Goal: Navigation & Orientation: Find specific page/section

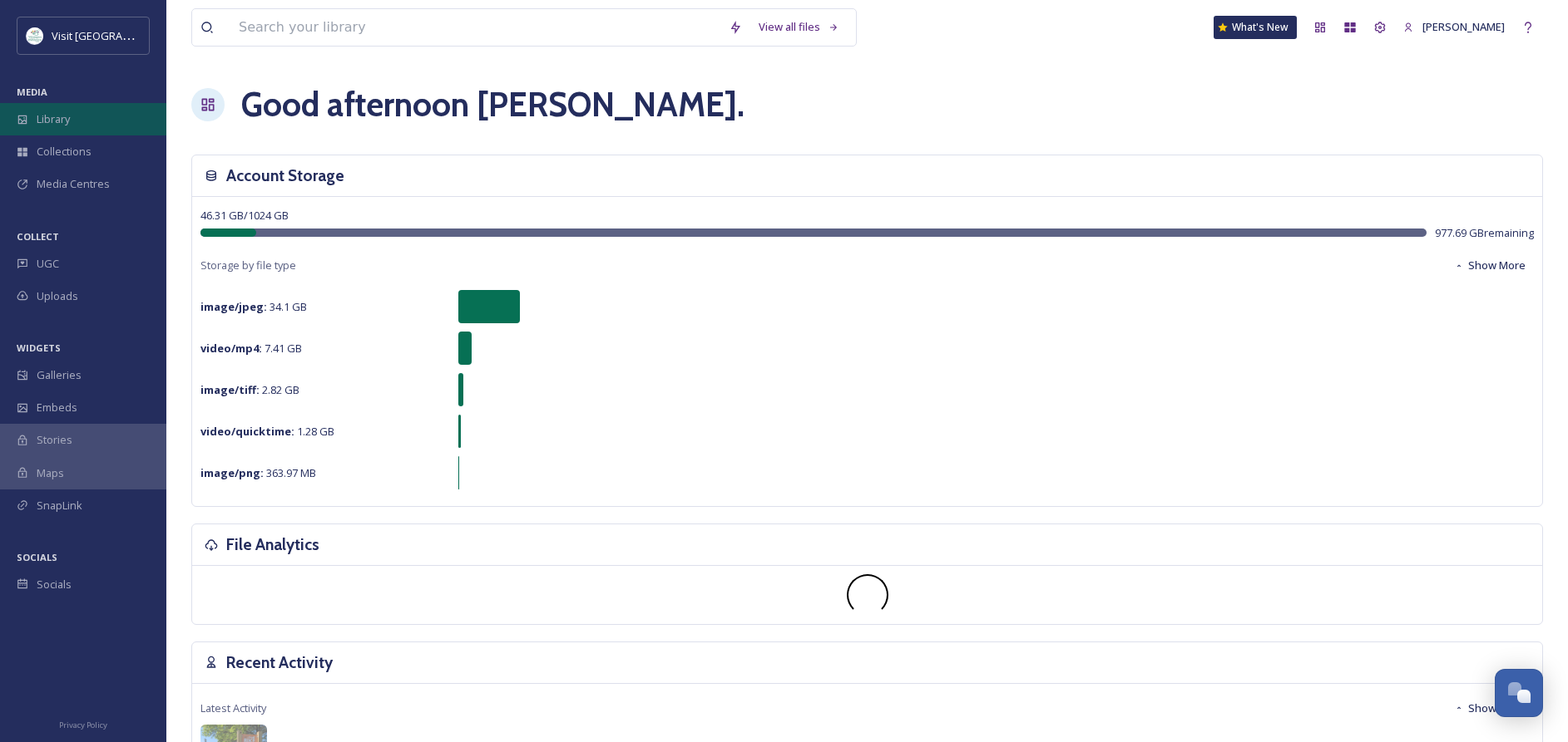
click at [59, 122] on span "Library" at bounding box center [53, 119] width 33 height 16
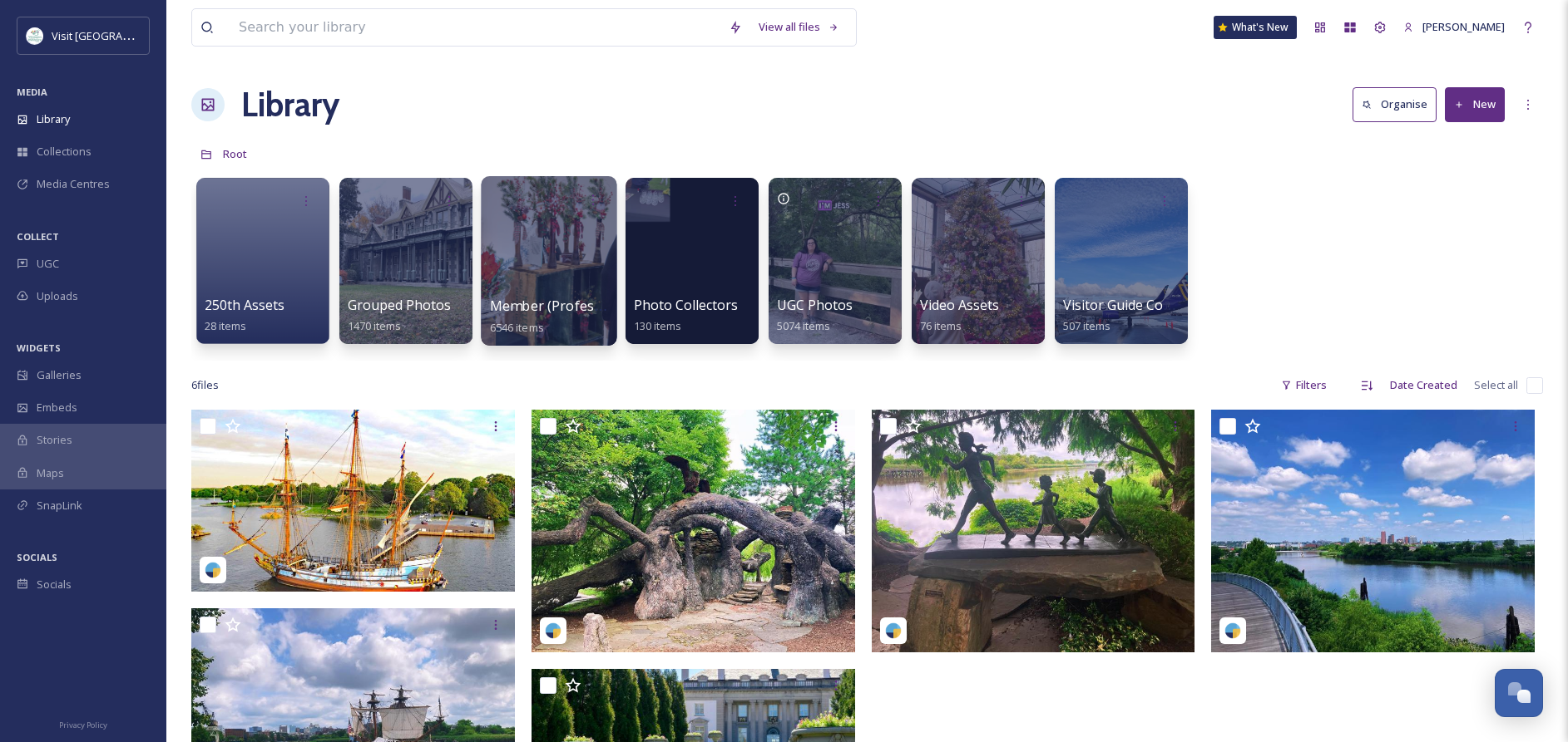
click at [528, 309] on span "Member (Professional)" at bounding box center [562, 306] width 147 height 18
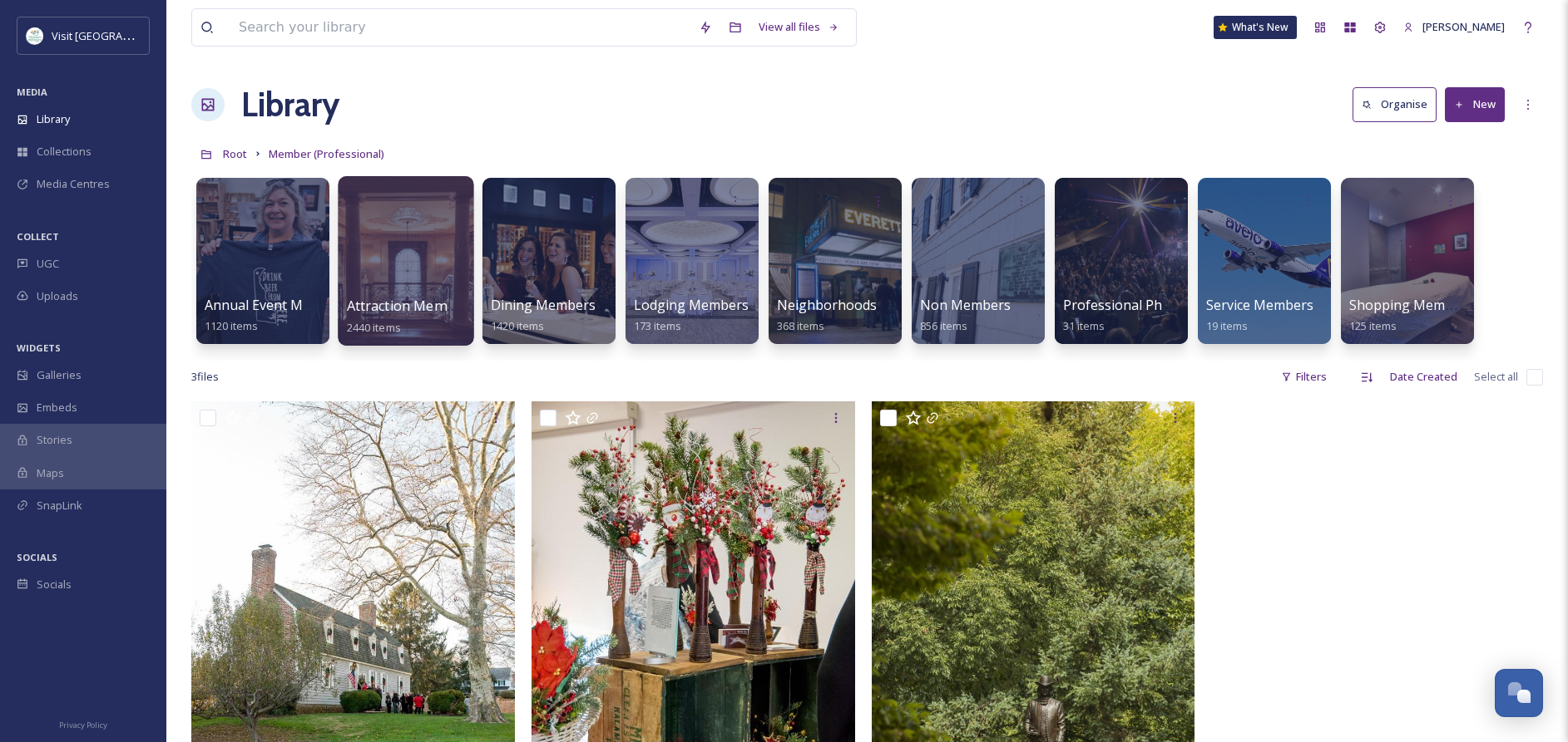
click at [401, 325] on span "2440 items" at bounding box center [373, 327] width 54 height 15
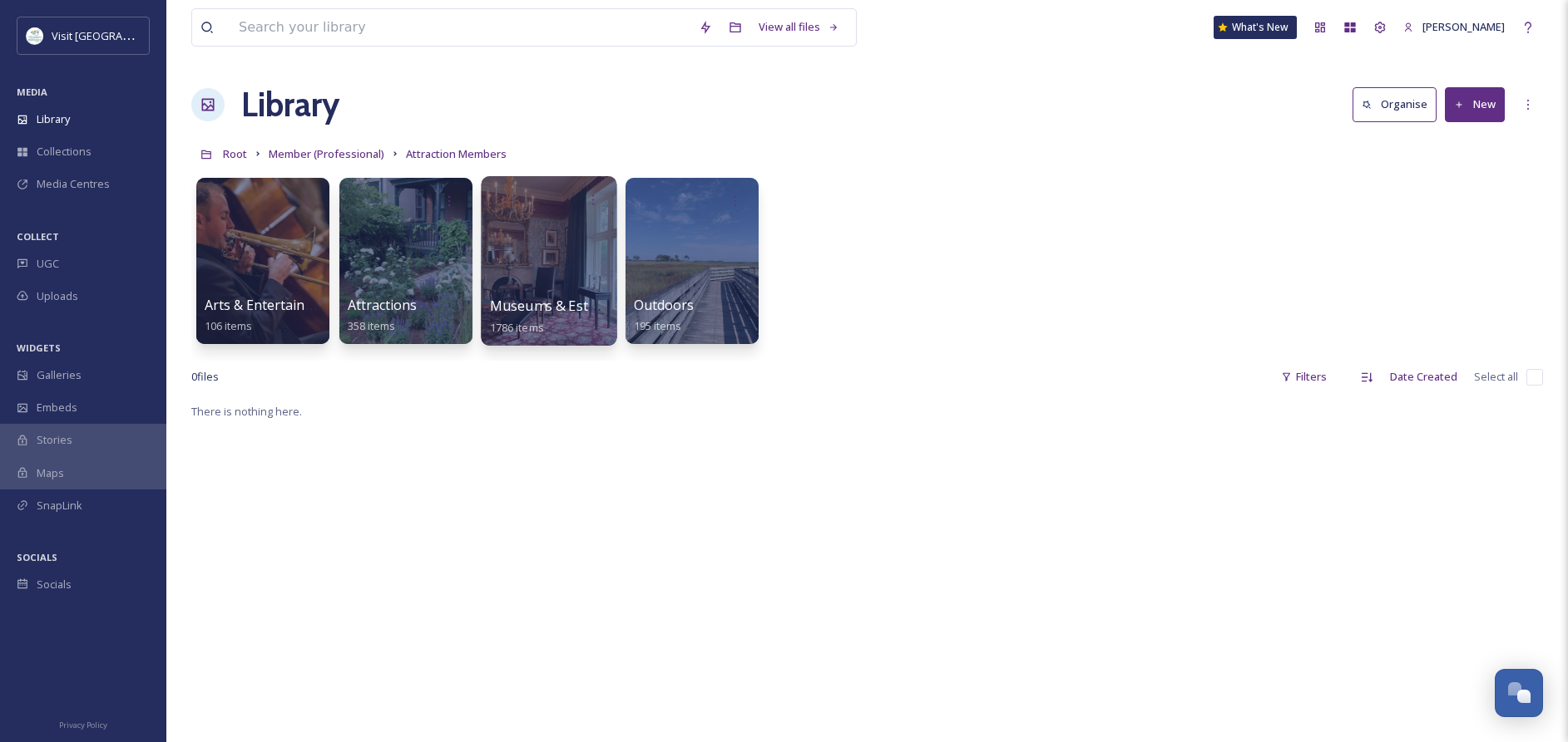
click at [549, 323] on div "Museums & Estates 1786 items" at bounding box center [549, 317] width 119 height 42
click at [545, 293] on div at bounding box center [548, 260] width 135 height 169
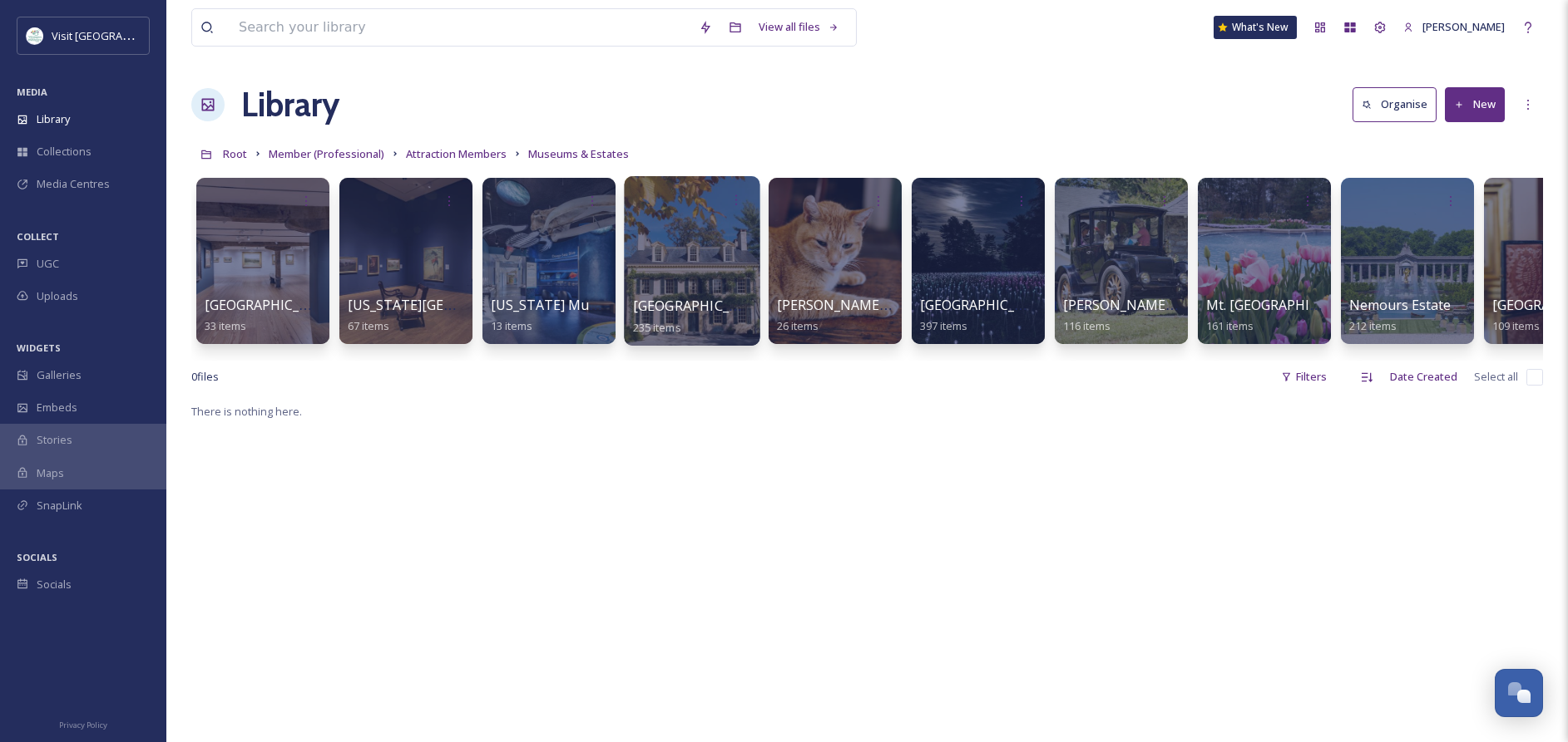
click at [693, 306] on span "Hagley Museum" at bounding box center [701, 306] width 136 height 18
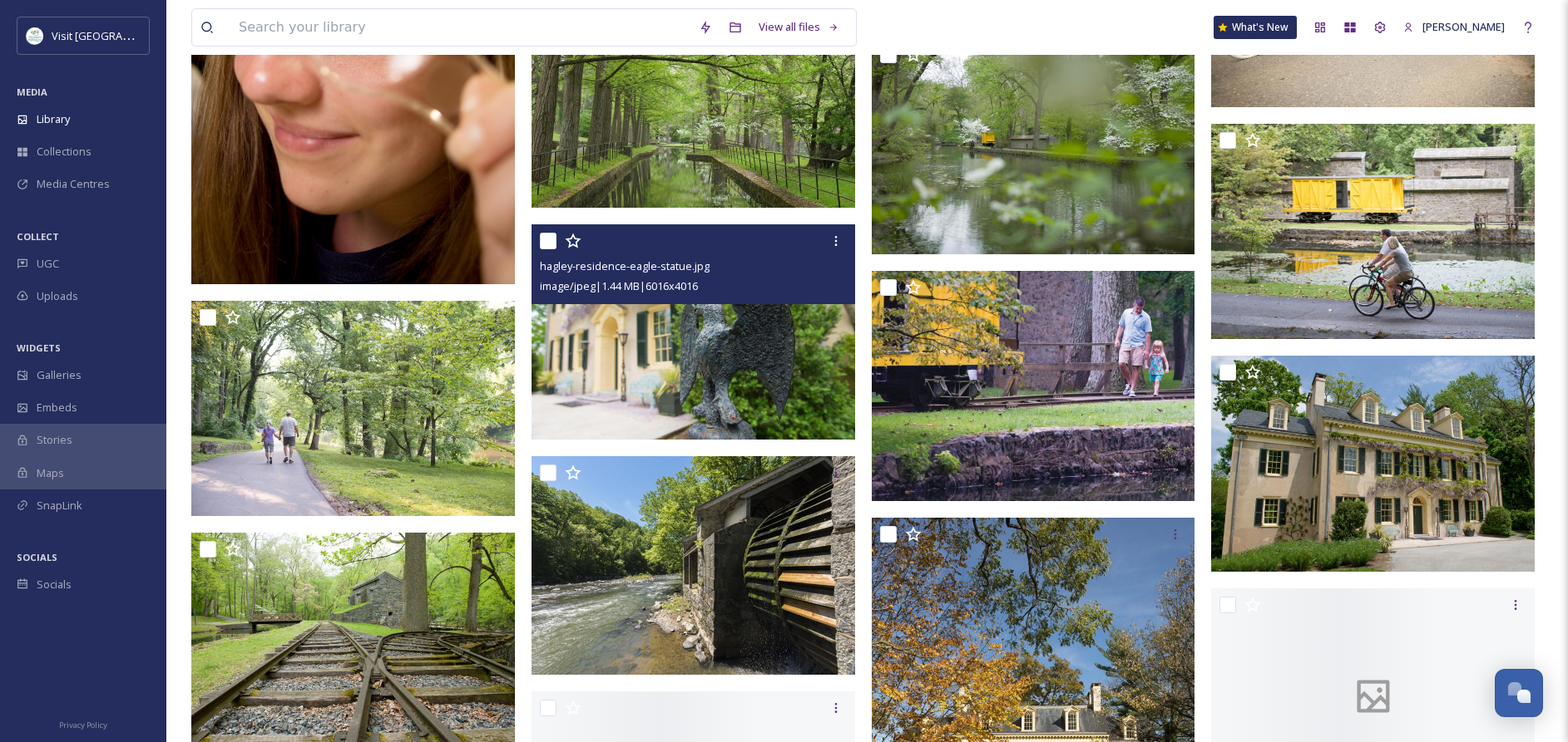
scroll to position [5431, 0]
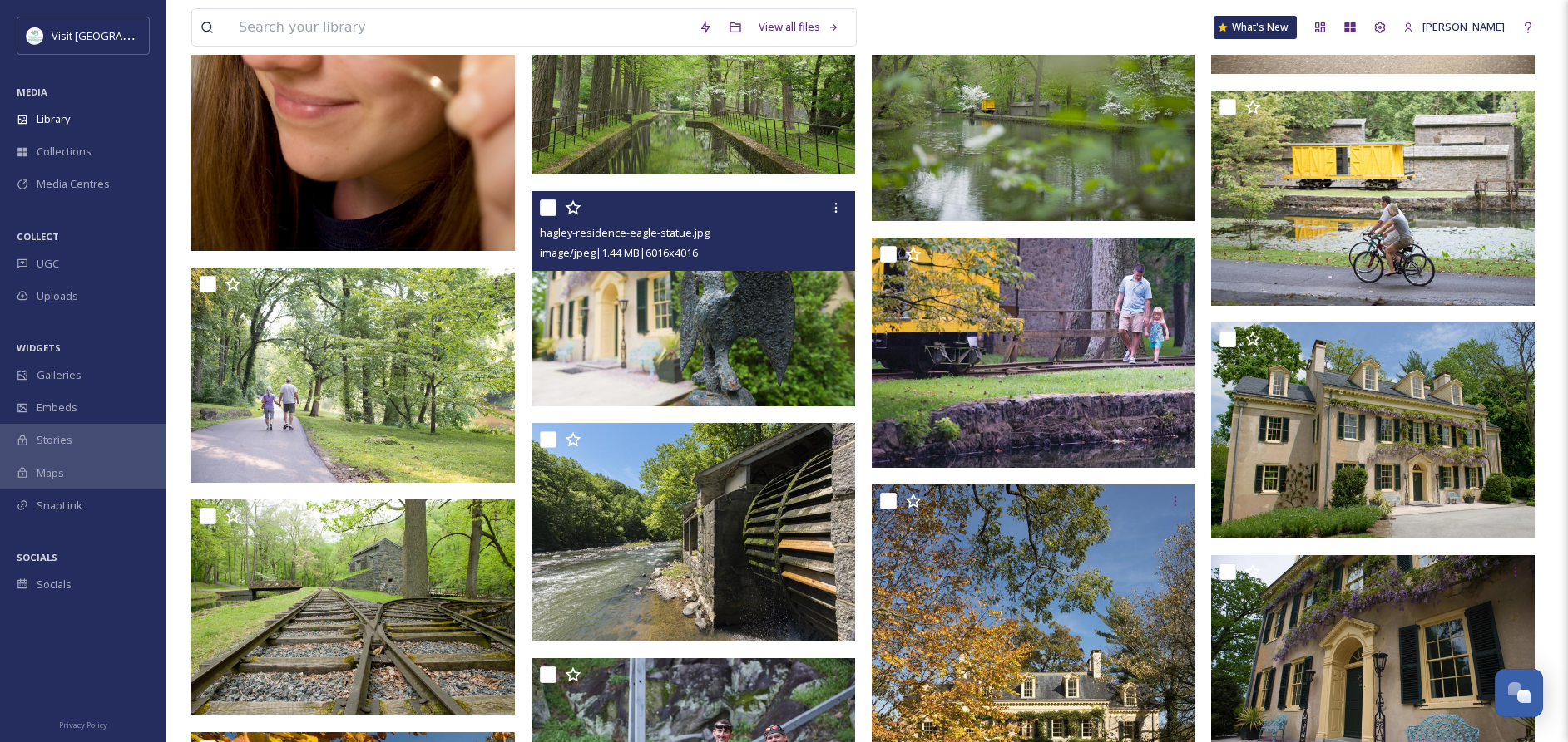
click at [674, 348] on img at bounding box center [693, 299] width 324 height 216
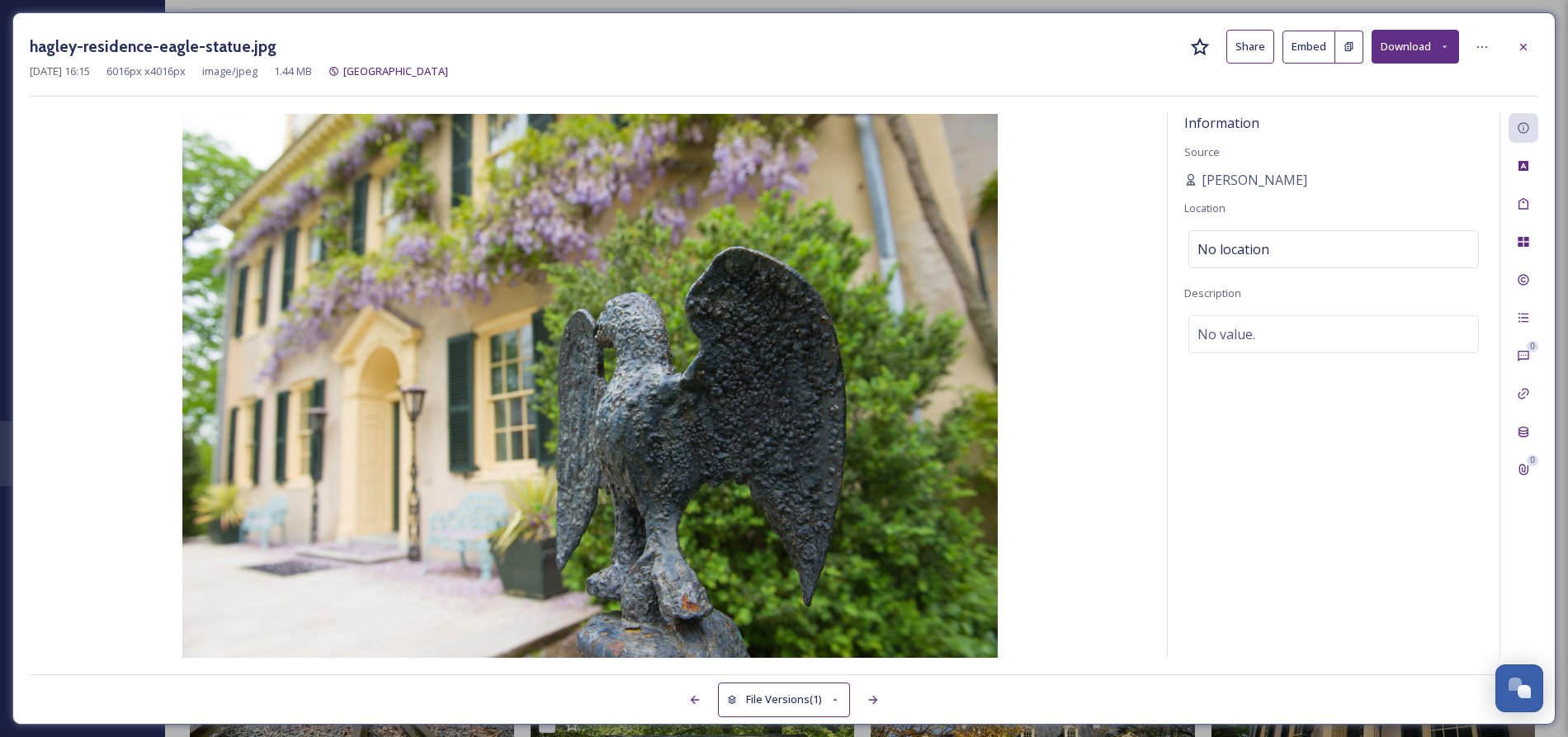
click at [1259, 43] on button "Share" at bounding box center [1250, 47] width 48 height 34
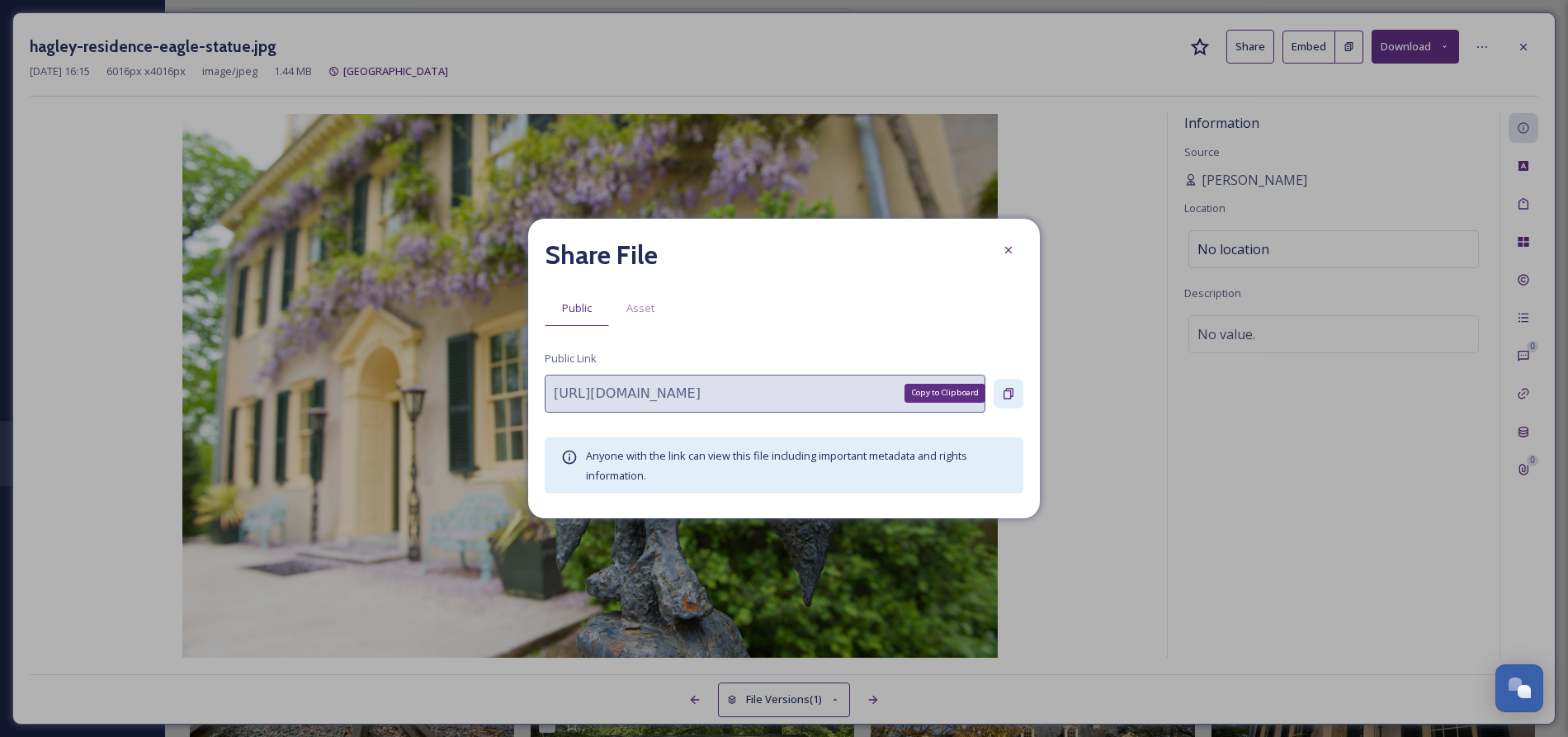
click at [1010, 393] on icon at bounding box center [1008, 393] width 10 height 10
click at [1001, 248] on icon at bounding box center [1008, 250] width 13 height 13
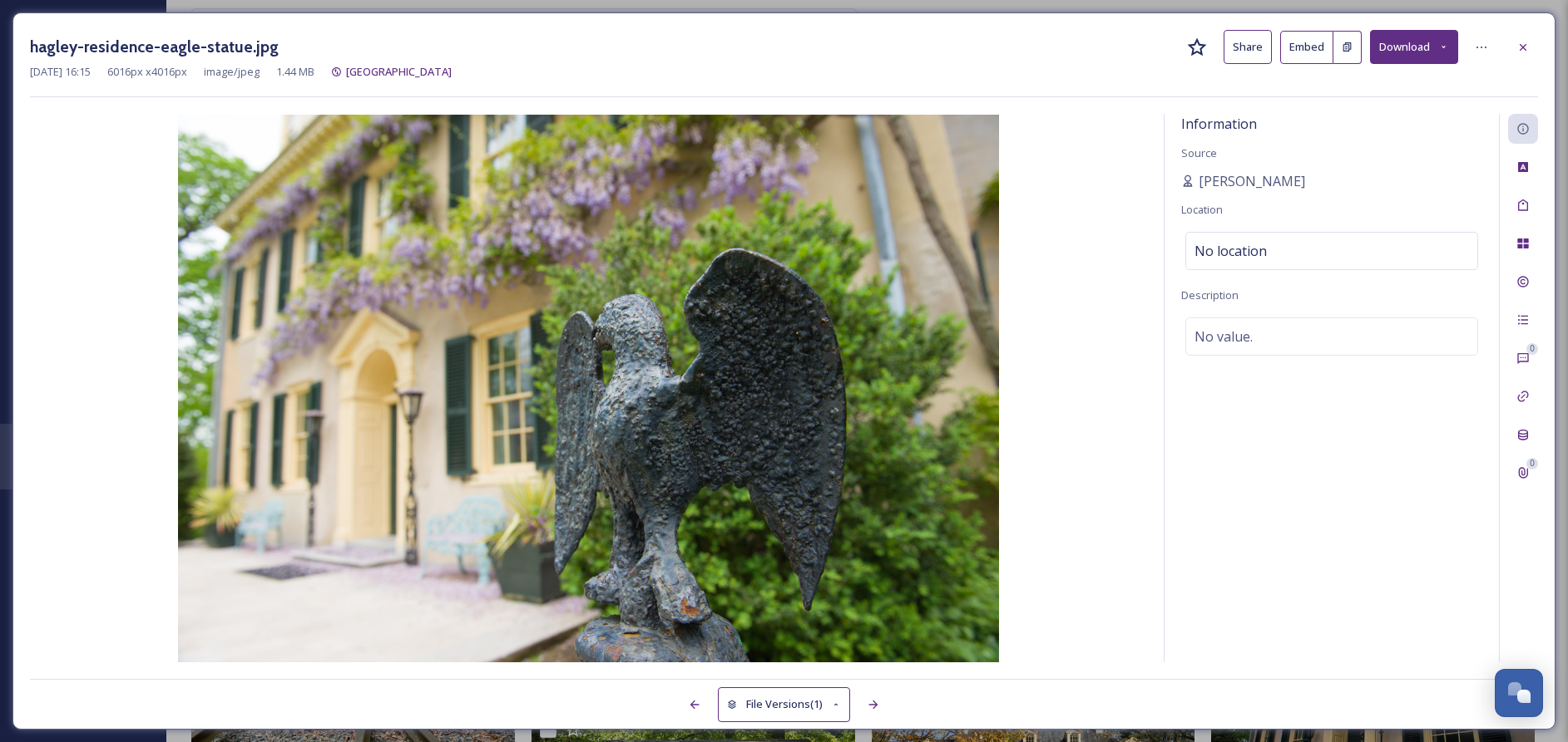
scroll to position [5420, 0]
click at [1519, 44] on icon at bounding box center [1523, 47] width 13 height 13
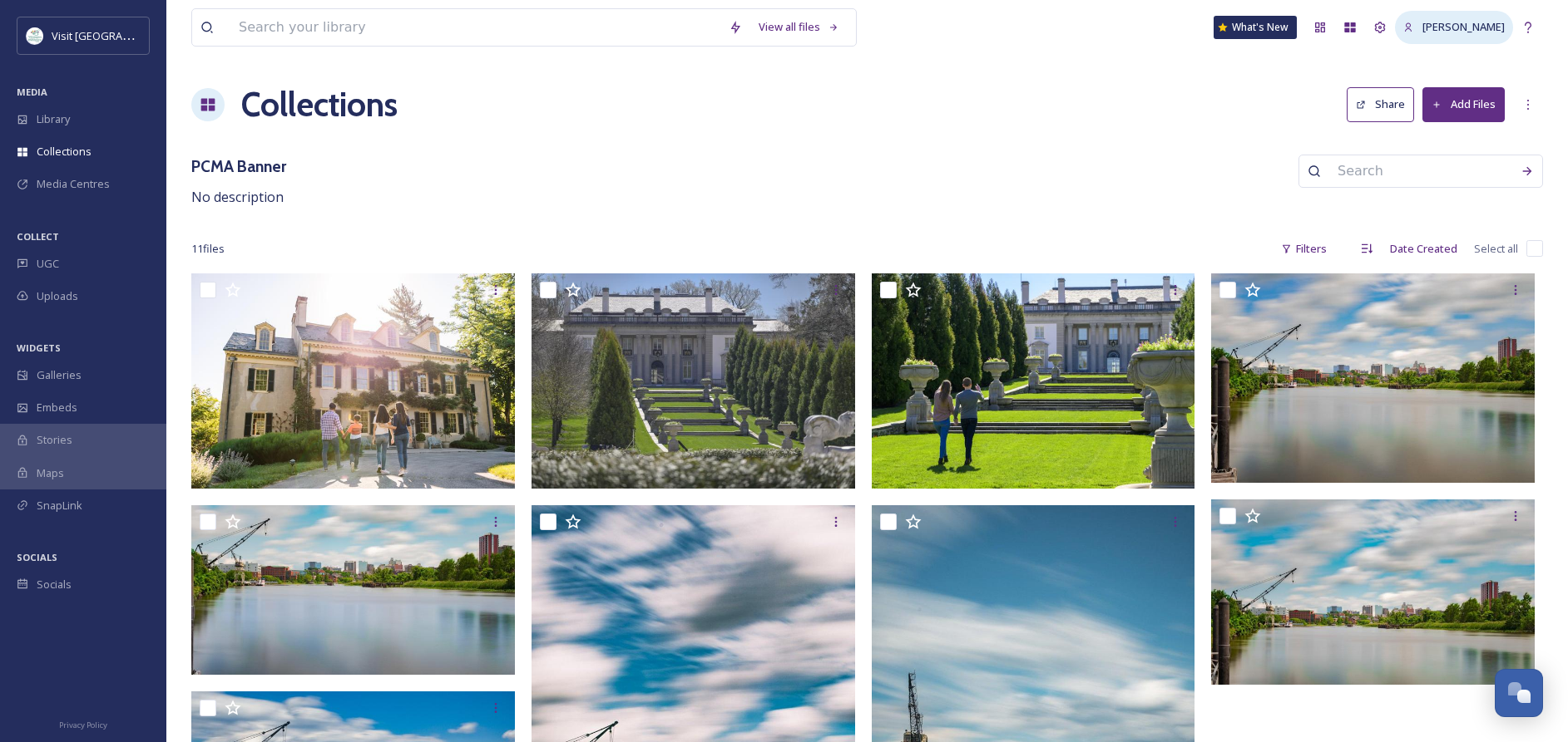
click at [1458, 30] on span "[PERSON_NAME]" at bounding box center [1463, 26] width 82 height 15
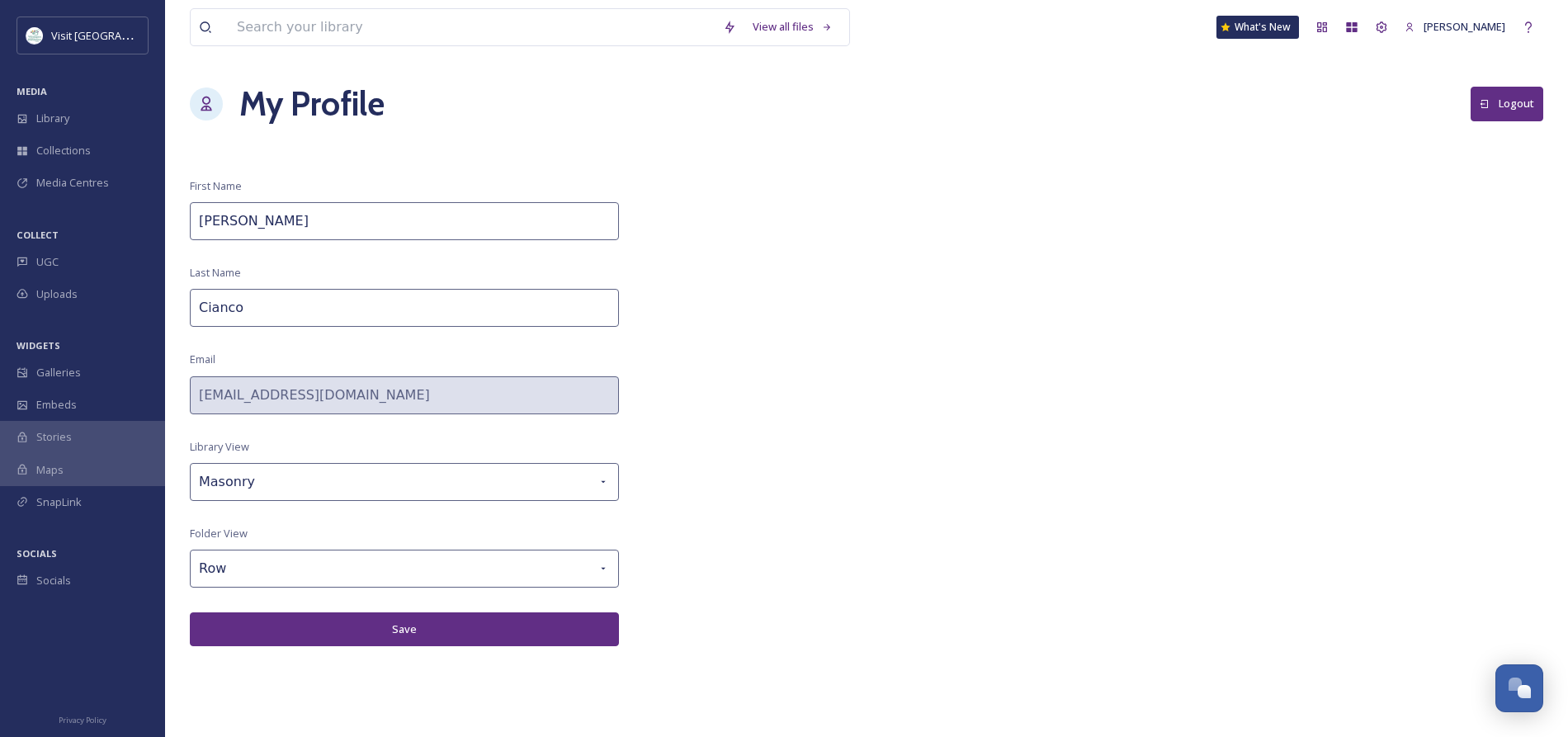
click at [1510, 112] on button "Logout" at bounding box center [1506, 103] width 72 height 34
